Goal: Task Accomplishment & Management: Use online tool/utility

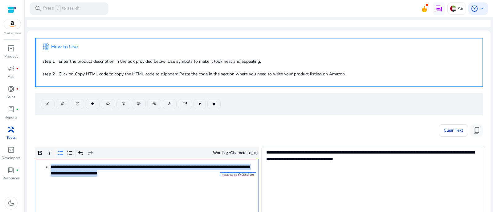
scroll to position [77, 0]
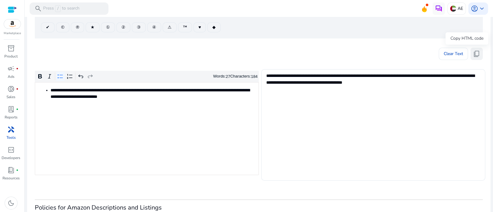
click at [471, 53] on button "content_copy" at bounding box center [477, 54] width 12 height 12
click at [471, 55] on button "content_copy" at bounding box center [477, 54] width 12 height 12
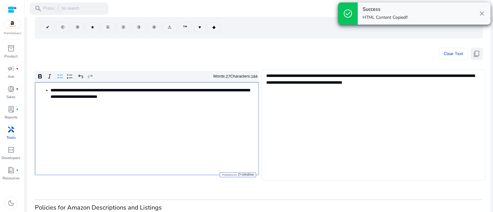
click at [473, 55] on span "content_copy" at bounding box center [476, 53] width 7 height 7
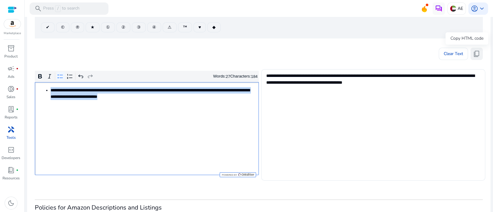
click at [473, 55] on span "content_copy" at bounding box center [476, 53] width 7 height 7
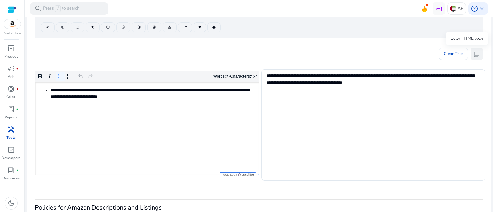
drag, startPoint x: 472, startPoint y: 54, endPoint x: 303, endPoint y: 36, distance: 169.9
click at [473, 53] on span "content_copy" at bounding box center [476, 53] width 7 height 7
click at [477, 54] on span "content_copy" at bounding box center [476, 53] width 7 height 7
click at [476, 56] on span "content_copy" at bounding box center [476, 53] width 7 height 7
click at [475, 56] on span "content_copy" at bounding box center [476, 53] width 7 height 7
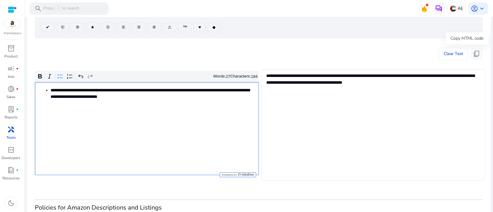
click at [475, 54] on span "content_copy" at bounding box center [476, 53] width 7 height 7
click at [473, 50] on span "content_copy" at bounding box center [476, 53] width 7 height 7
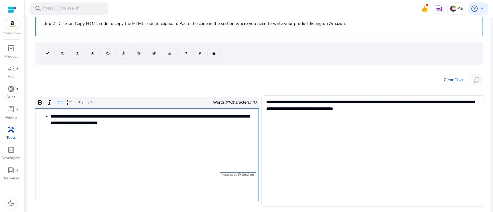
scroll to position [38, 0]
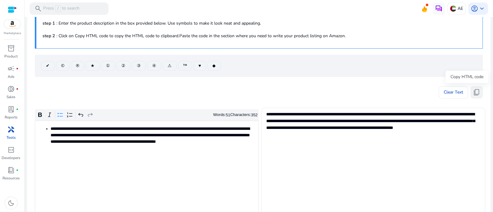
click at [474, 93] on span "content_copy" at bounding box center [476, 92] width 7 height 7
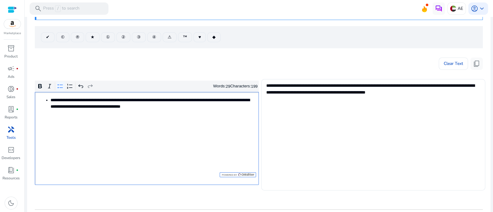
scroll to position [77, 0]
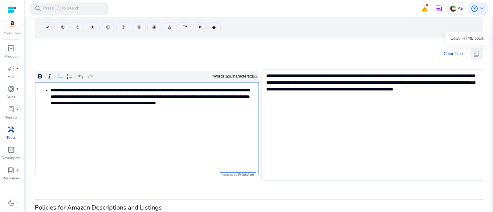
click at [471, 50] on button "content_copy" at bounding box center [477, 54] width 12 height 12
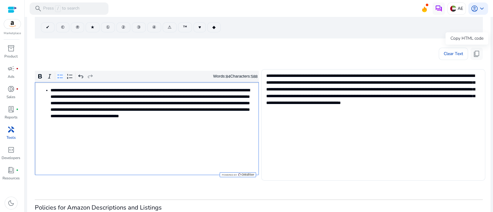
drag, startPoint x: 476, startPoint y: 57, endPoint x: 331, endPoint y: 27, distance: 148.3
click at [476, 56] on span "content_copy" at bounding box center [476, 53] width 7 height 7
drag, startPoint x: 477, startPoint y: 55, endPoint x: 445, endPoint y: 45, distance: 33.4
click at [477, 55] on span "content_copy" at bounding box center [476, 53] width 7 height 7
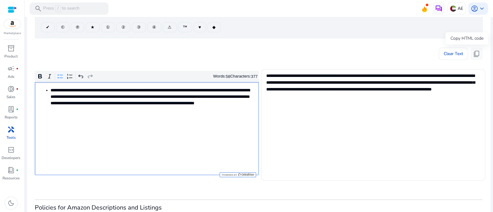
click at [474, 54] on span "content_copy" at bounding box center [476, 53] width 7 height 7
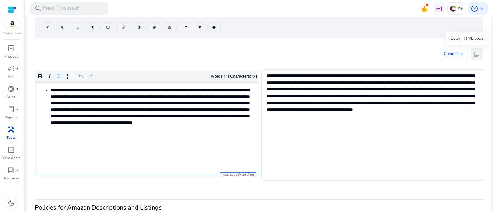
click at [473, 53] on span "content_copy" at bounding box center [476, 53] width 7 height 7
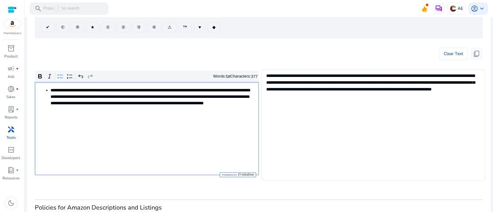
type textarea "**********"
click at [473, 55] on span "content_copy" at bounding box center [476, 53] width 7 height 7
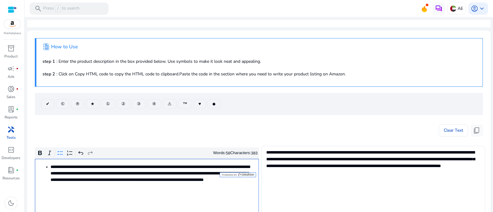
scroll to position [77, 0]
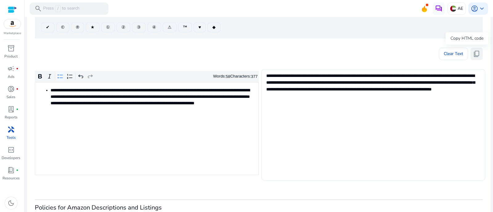
click at [473, 55] on span "content_copy" at bounding box center [476, 53] width 7 height 7
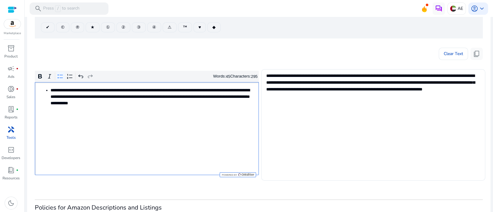
type textarea "**********"
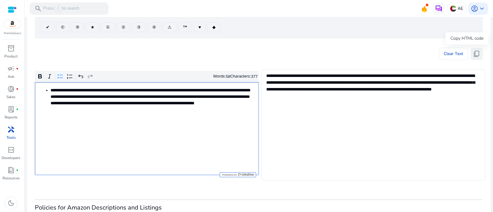
click at [473, 53] on span "content_copy" at bounding box center [476, 53] width 7 height 7
